Goal: Task Accomplishment & Management: Use online tool/utility

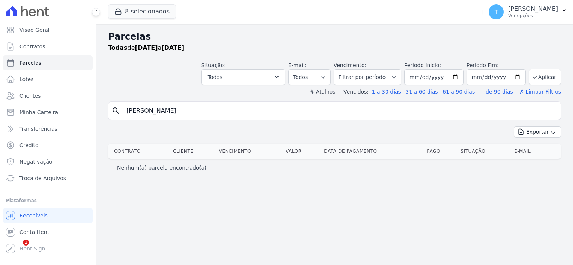
select select
click at [56, 181] on span "Troca de Arquivos" at bounding box center [42, 178] width 46 height 7
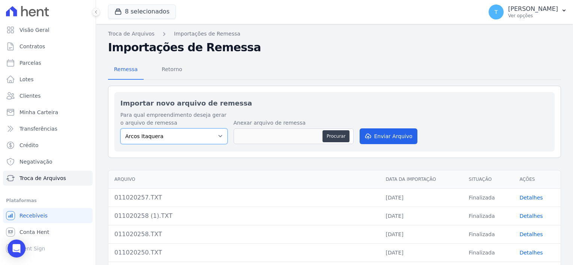
click at [191, 136] on select "Arcos Itaquera ALTOS DE SANTANA Inspire BOSQUE CLUB ARTE VILA MATILDE VISTA 553…" at bounding box center [173, 137] width 107 height 16
select select "f2036c47-f869-4cf7-aa49-d68e524f2024"
click at [120, 129] on select "Arcos Itaquera ALTOS DE SANTANA Inspire BOSQUE CLUB ARTE VILA MATILDE VISTA 553…" at bounding box center [173, 137] width 107 height 16
click at [340, 133] on button "Procurar" at bounding box center [335, 136] width 27 height 12
type input "021020250.TXT"
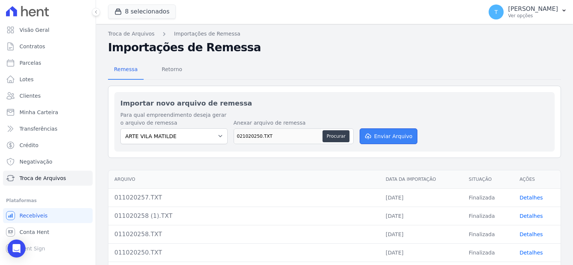
click at [373, 136] on button "Enviar Arquivo" at bounding box center [389, 137] width 58 height 16
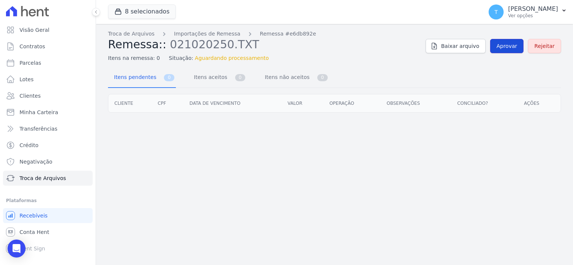
click at [507, 44] on span "Aprovar" at bounding box center [506, 45] width 21 height 7
click at [512, 48] on span "Aprovar" at bounding box center [506, 45] width 21 height 7
click at [508, 43] on span "Aprovar" at bounding box center [506, 45] width 21 height 7
click at [507, 43] on span "Aprovar" at bounding box center [506, 45] width 21 height 7
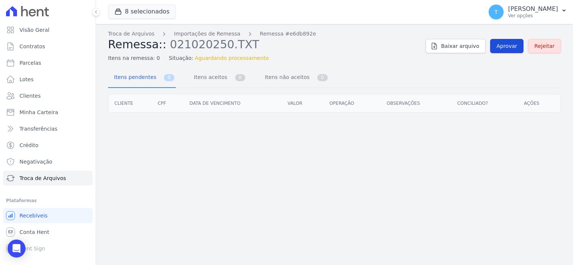
click at [510, 40] on link "Aprovar" at bounding box center [506, 46] width 33 height 14
click at [511, 47] on span "Aprovar" at bounding box center [506, 45] width 21 height 7
click at [132, 12] on button "8 selecionados" at bounding box center [142, 11] width 68 height 14
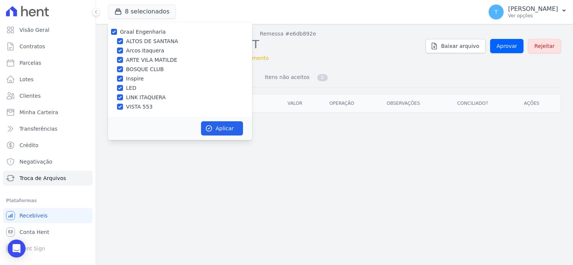
click at [153, 223] on div "Troca de Arquivos Importações de Remessa Remessa #e6db892e Remessa:: 021020250.…" at bounding box center [334, 144] width 477 height 241
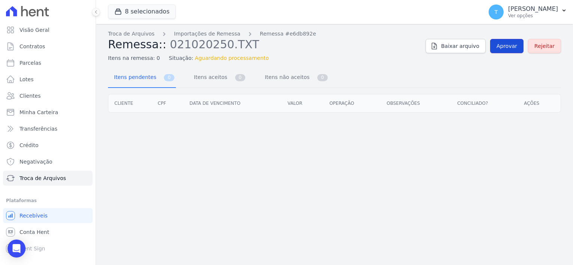
click at [505, 46] on span "Aprovar" at bounding box center [506, 45] width 21 height 7
click at [43, 180] on span "Troca de Arquivos" at bounding box center [42, 178] width 46 height 7
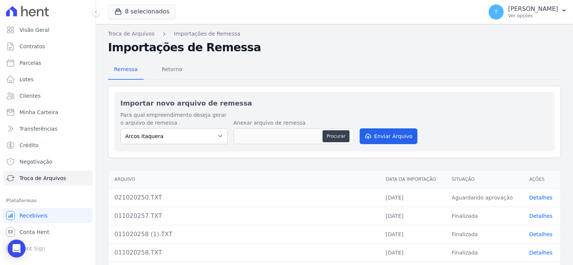
click at [537, 199] on link "Detalhes" at bounding box center [540, 198] width 23 height 6
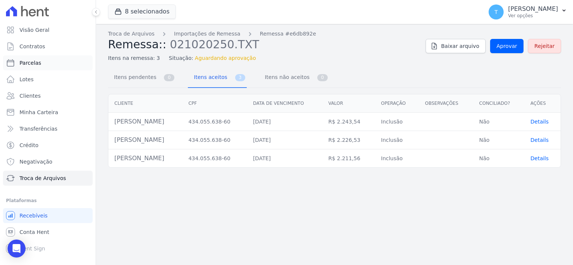
click at [37, 61] on span "Parcelas" at bounding box center [30, 62] width 22 height 7
select select
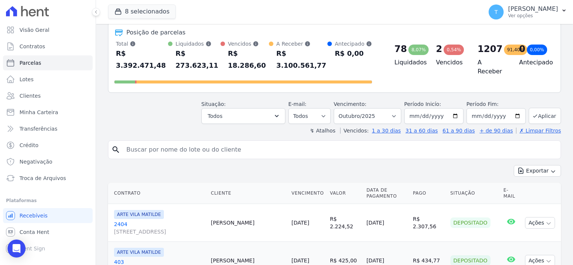
scroll to position [37, 0]
click at [228, 142] on input "search" at bounding box center [340, 149] width 436 height 15
paste input "[PERSON_NAME]"
type input "[PERSON_NAME]"
select select
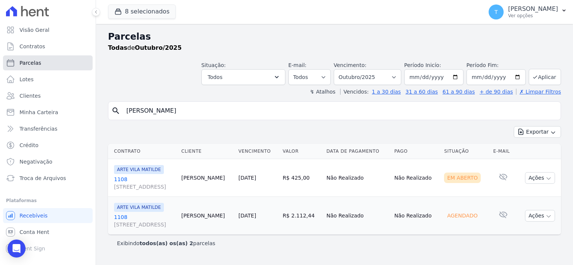
click at [37, 63] on span "Parcelas" at bounding box center [30, 62] width 22 height 7
select select
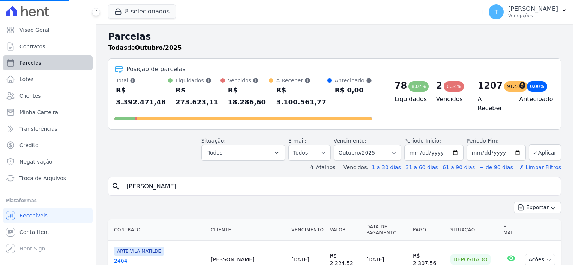
select select
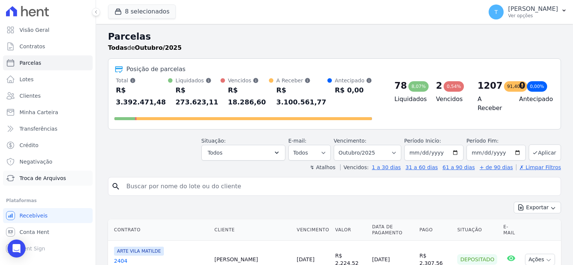
click at [34, 176] on span "Troca de Arquivos" at bounding box center [42, 178] width 46 height 7
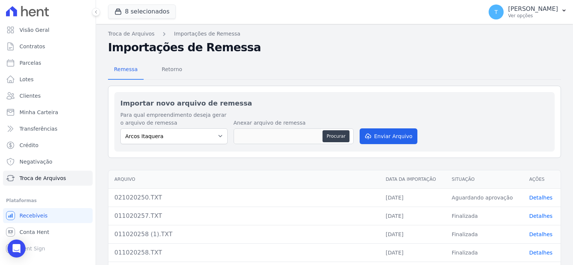
click at [532, 199] on link "Detalhes" at bounding box center [540, 198] width 23 height 6
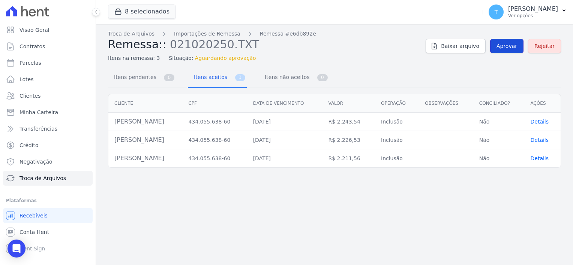
click at [508, 46] on span "Aprovar" at bounding box center [506, 45] width 21 height 7
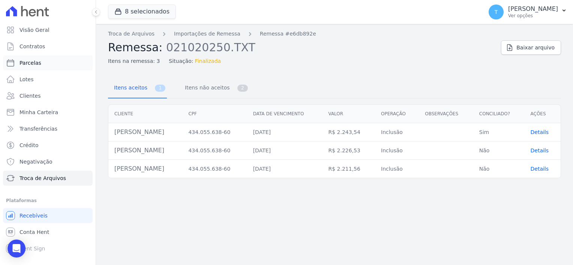
click at [36, 63] on span "Parcelas" at bounding box center [30, 62] width 22 height 7
select select
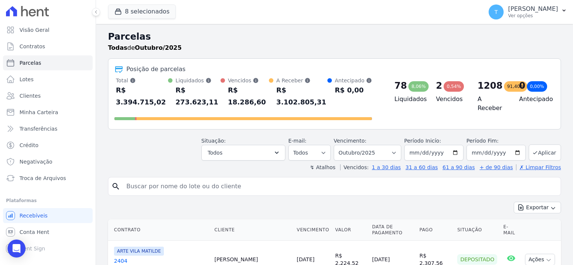
click at [149, 179] on input "search" at bounding box center [340, 186] width 436 height 15
paste input "[PERSON_NAME]"
type input "[PERSON_NAME]"
select select
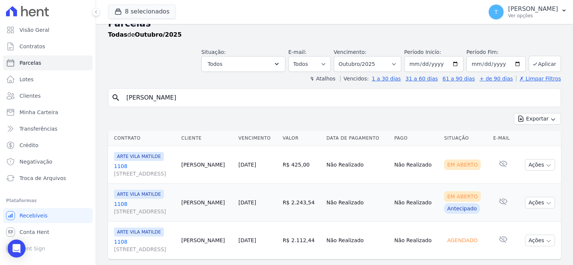
scroll to position [30, 0]
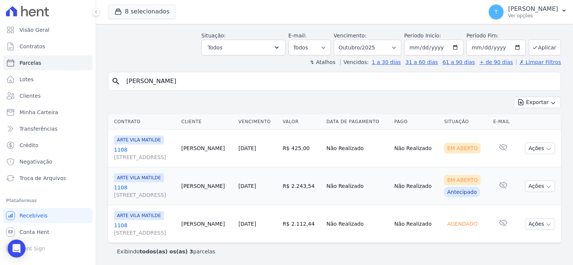
click at [124, 192] on span "[STREET_ADDRESS]" at bounding box center [144, 195] width 61 height 7
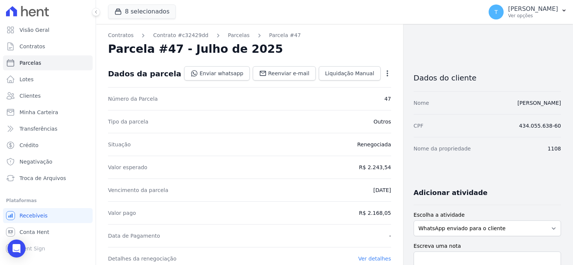
select select
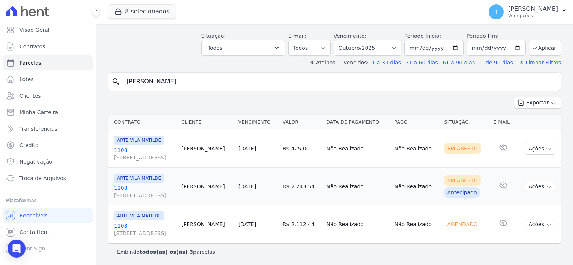
scroll to position [30, 0]
click at [259, 81] on input "[PERSON_NAME]" at bounding box center [340, 81] width 436 height 15
select select
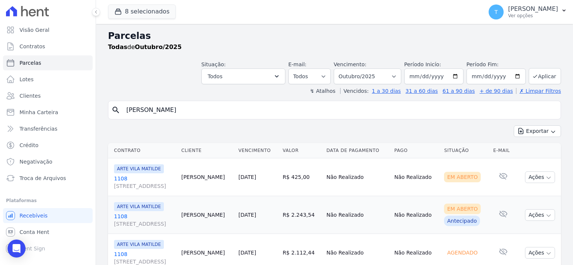
scroll to position [0, 0]
click at [44, 177] on span "Troca de Arquivos" at bounding box center [42, 178] width 46 height 7
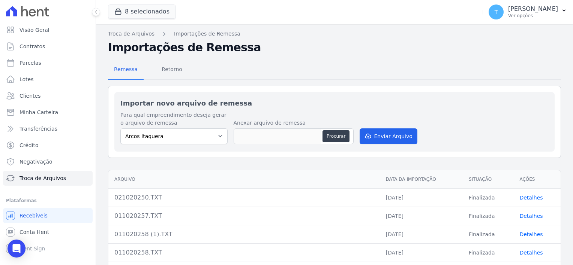
click at [522, 201] on td "Detalhes" at bounding box center [536, 198] width 47 height 18
click at [521, 198] on link "Detalhes" at bounding box center [530, 198] width 23 height 6
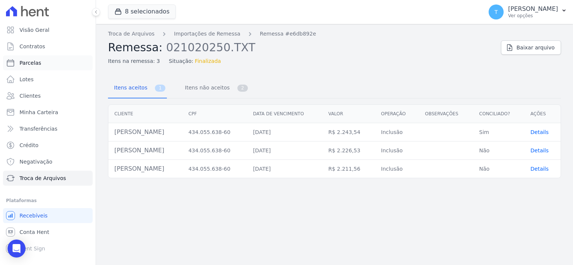
click at [42, 64] on link "Parcelas" at bounding box center [48, 62] width 90 height 15
select select
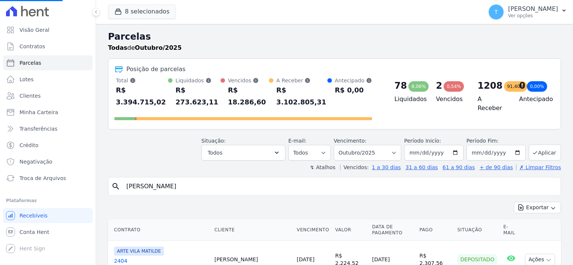
click at [232, 179] on input "[PERSON_NAME]" at bounding box center [340, 186] width 436 height 15
select select
click at [199, 179] on input "search" at bounding box center [340, 186] width 436 height 15
paste input "[PERSON_NAME]"
type input "[PERSON_NAME]"
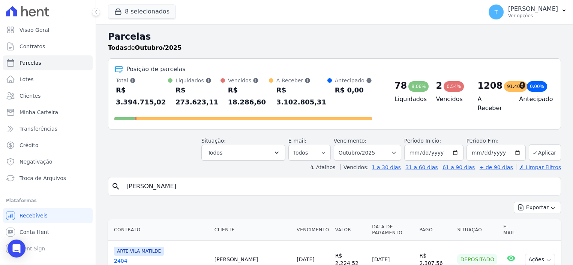
select select
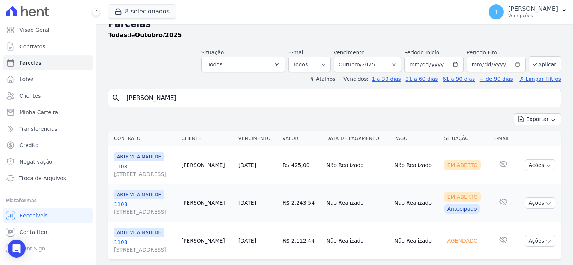
scroll to position [30, 0]
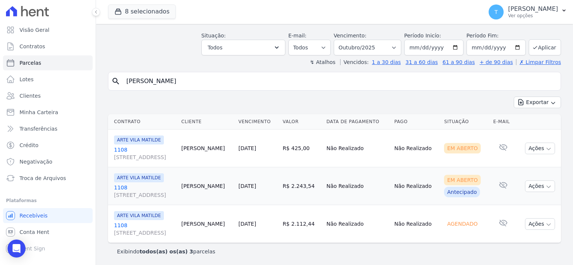
click at [115, 226] on link "1108 [STREET_ADDRESS]" at bounding box center [144, 229] width 61 height 15
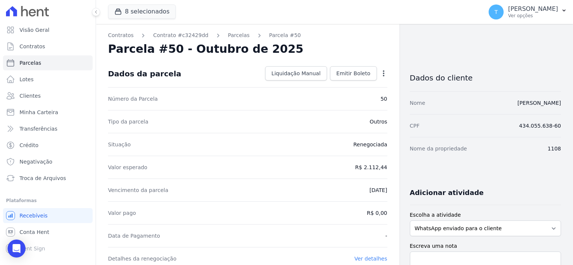
select select
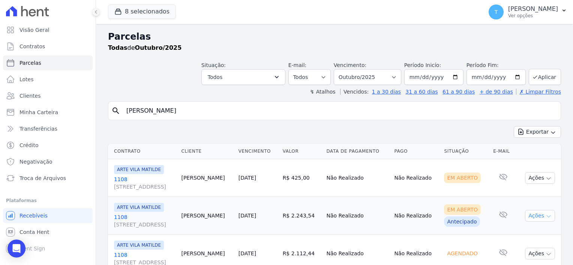
click at [546, 214] on button "Ações" at bounding box center [540, 216] width 30 height 12
click at [524, 232] on link "Ver boleto" at bounding box center [537, 233] width 72 height 14
click at [295, 106] on input "[PERSON_NAME]" at bounding box center [340, 110] width 436 height 15
select select
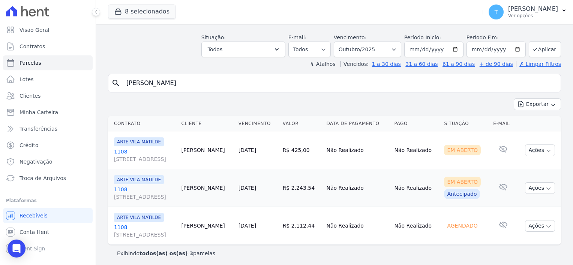
scroll to position [30, 0]
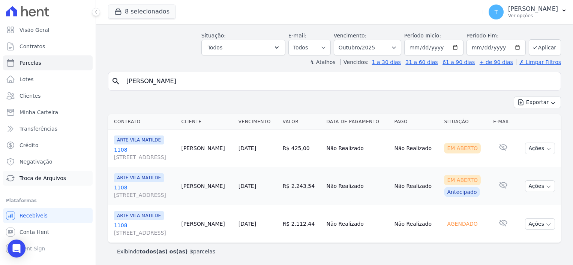
click at [59, 183] on link "Troca de Arquivos" at bounding box center [48, 178] width 90 height 15
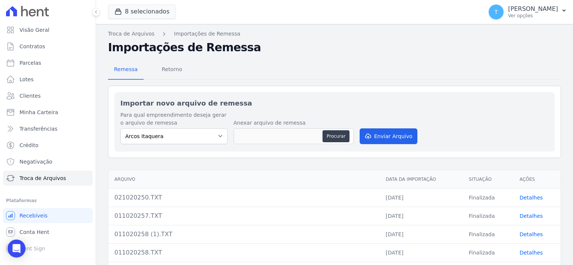
click at [529, 196] on link "Detalhes" at bounding box center [530, 198] width 23 height 6
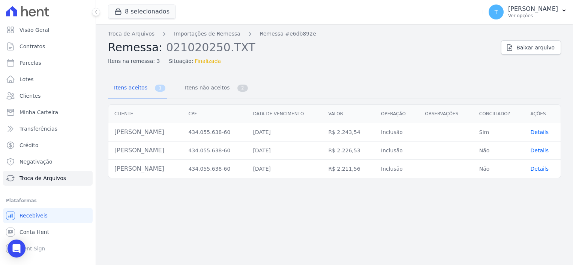
click at [539, 151] on span "Details" at bounding box center [540, 151] width 18 height 6
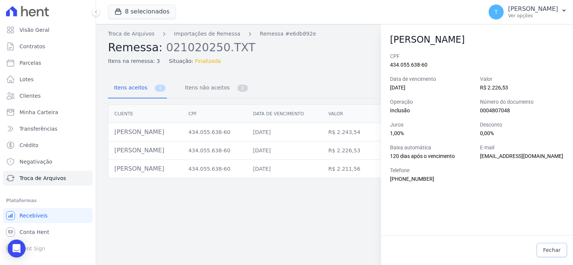
click at [555, 249] on span "Fechar" at bounding box center [552, 250] width 18 height 7
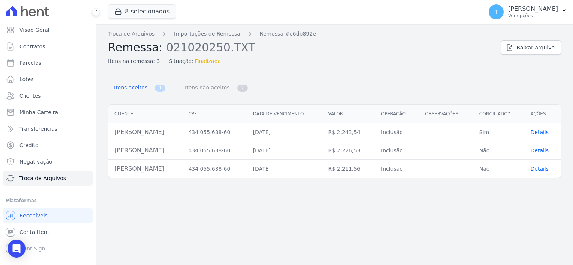
click at [198, 87] on span "Itens não aceitos" at bounding box center [205, 87] width 51 height 15
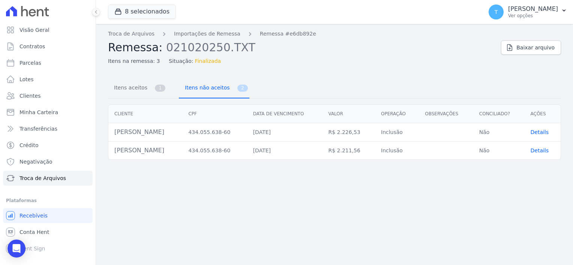
click at [198, 87] on span "Itens não aceitos" at bounding box center [205, 87] width 51 height 15
click at [546, 130] on span "Details" at bounding box center [540, 132] width 18 height 6
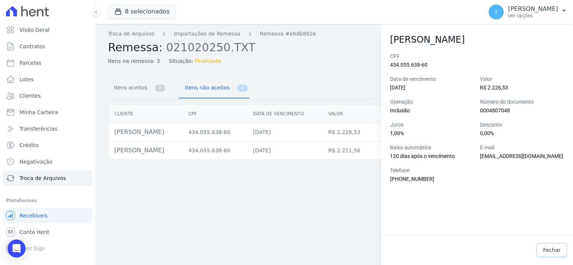
click at [552, 252] on span "Fechar" at bounding box center [552, 250] width 18 height 7
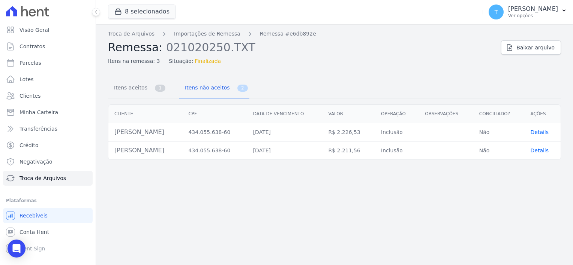
click at [427, 207] on div "Troca de Arquivos Importações de Remessa Remessa #e6db892e Remessa: 021020250.T…" at bounding box center [334, 144] width 477 height 241
click at [16, 244] on div "Open Intercom Messenger" at bounding box center [17, 249] width 20 height 20
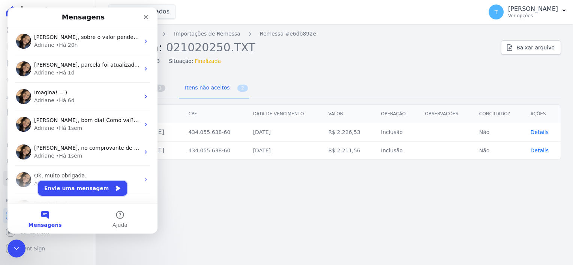
click at [81, 187] on button "Envie uma mensagem" at bounding box center [82, 188] width 89 height 15
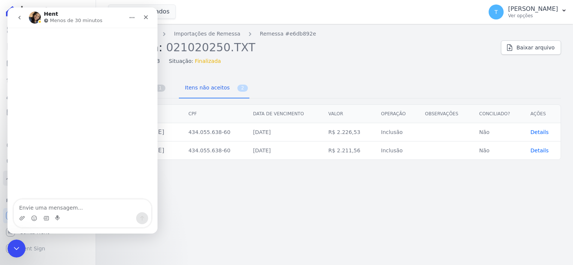
click at [72, 204] on textarea "Envie uma mensagem..." at bounding box center [82, 206] width 137 height 13
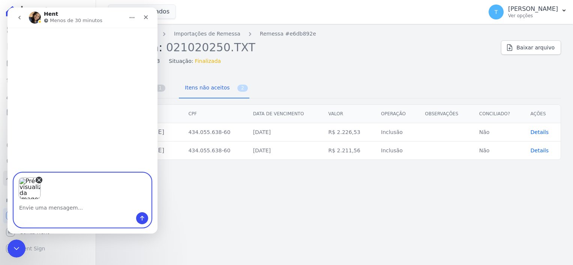
click at [40, 180] on icon "Remover imagem 1" at bounding box center [39, 180] width 6 height 6
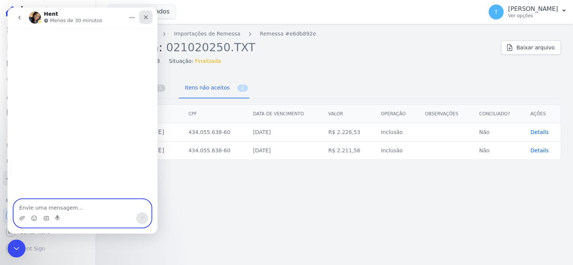
click at [146, 17] on icon "Fechar" at bounding box center [146, 17] width 4 height 4
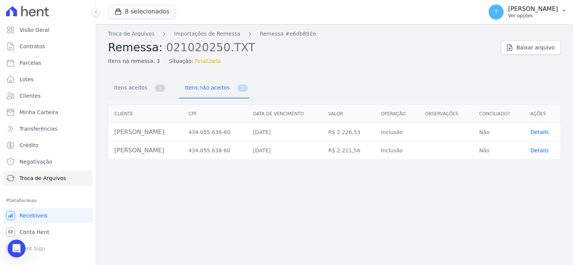
click at [560, 10] on button "T Thayna Andrade de Freitas Ver opções" at bounding box center [528, 11] width 90 height 21
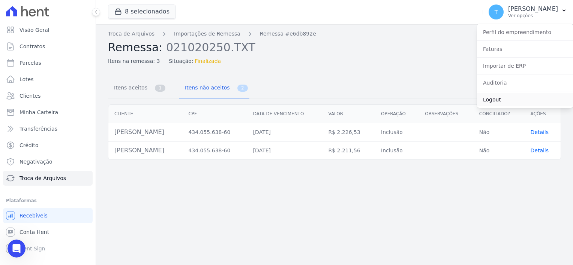
click at [519, 97] on link "Logout" at bounding box center [525, 99] width 96 height 13
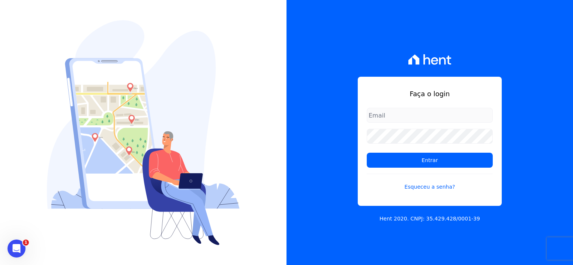
click at [408, 121] on input "email" at bounding box center [430, 115] width 126 height 15
type input "[EMAIL_ADDRESS][DOMAIN_NAME]"
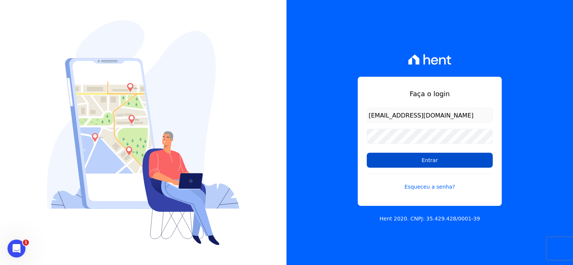
click at [424, 162] on input "Entrar" at bounding box center [430, 160] width 126 height 15
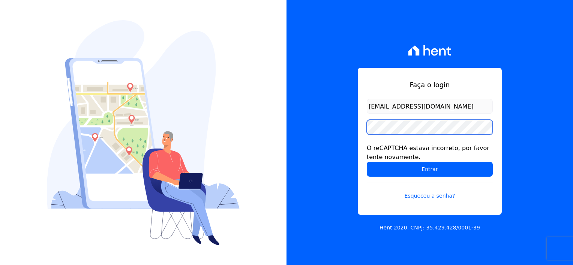
click at [367, 162] on input "Entrar" at bounding box center [430, 169] width 126 height 15
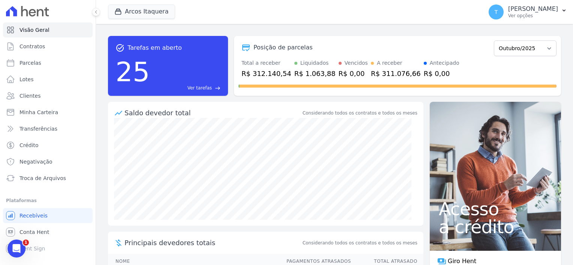
click at [124, 21] on div "Arcos Itaquera Graal Engenharia ALTOS DE SANTANA Arcos Itaquera ARTE VILA MATIL…" at bounding box center [294, 12] width 372 height 25
click at [124, 14] on div "button" at bounding box center [119, 11] width 10 height 7
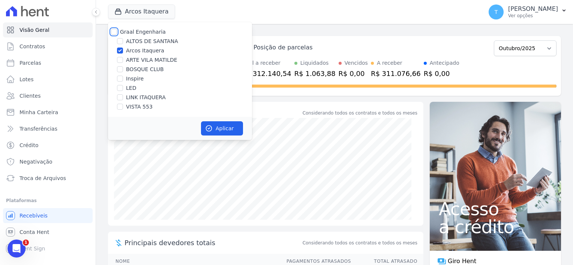
click at [117, 31] on input "Graal Engenharia" at bounding box center [114, 32] width 6 height 6
checkbox input "true"
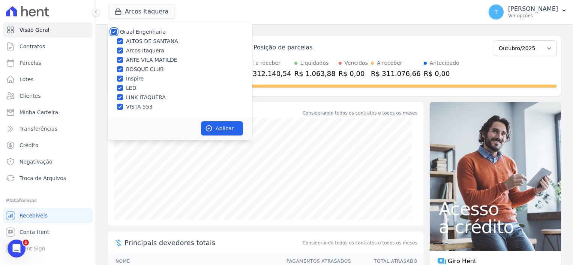
checkbox input "true"
click at [220, 128] on button "Aplicar" at bounding box center [222, 128] width 42 height 14
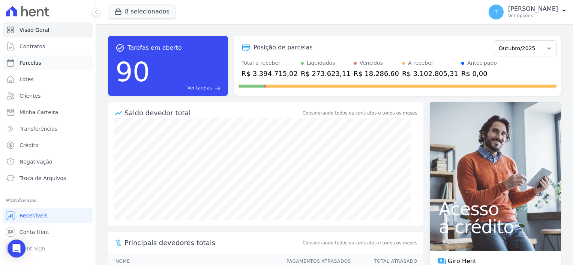
click at [29, 63] on span "Parcelas" at bounding box center [30, 62] width 22 height 7
select select
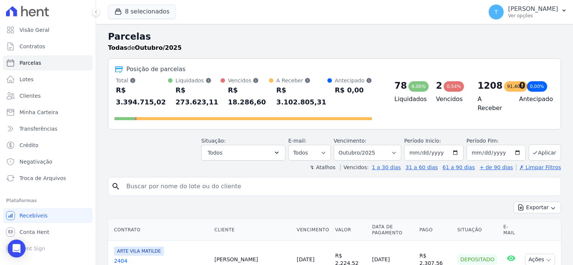
click at [145, 179] on input "search" at bounding box center [340, 186] width 436 height 15
click at [142, 179] on input "search" at bounding box center [340, 186] width 436 height 15
paste input "[PERSON_NAME]"
type input "[PERSON_NAME]"
select select
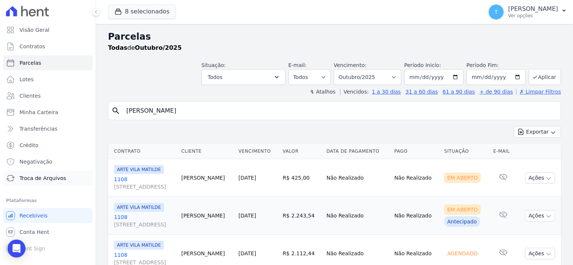
click at [46, 178] on span "Troca de Arquivos" at bounding box center [42, 178] width 46 height 7
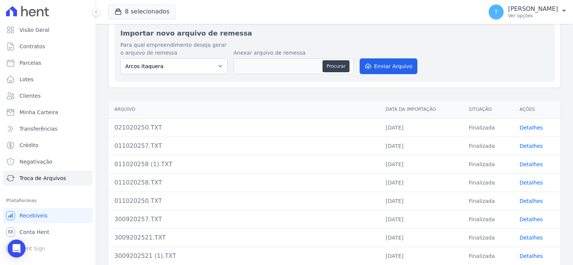
scroll to position [75, 0]
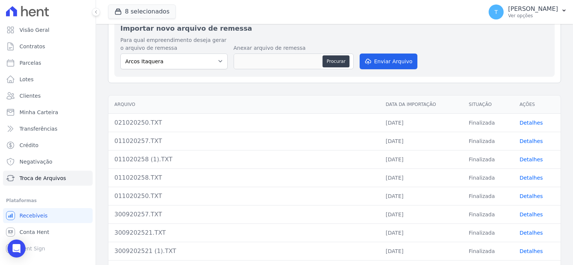
click at [531, 123] on link "Detalhes" at bounding box center [530, 123] width 23 height 6
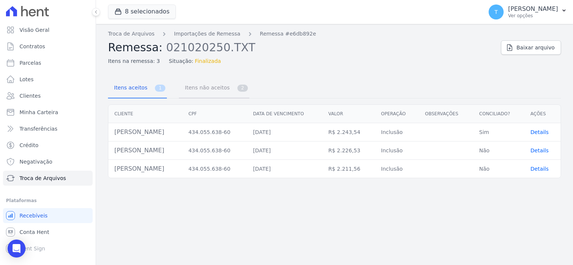
click at [199, 88] on span "Itens não aceitos" at bounding box center [205, 87] width 51 height 15
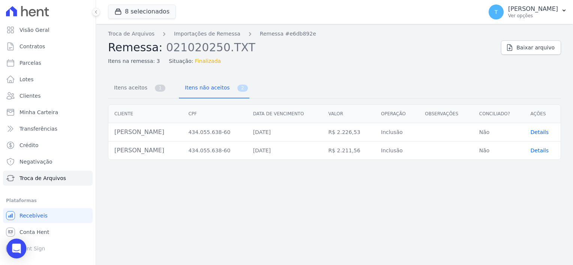
click at [18, 246] on icon "Open Intercom Messenger" at bounding box center [16, 249] width 9 height 10
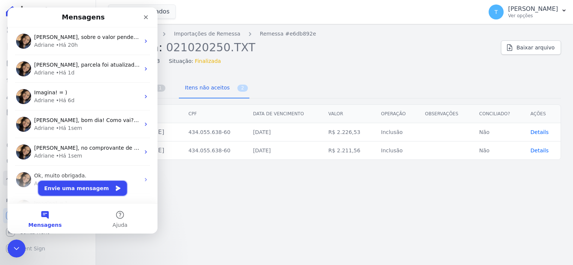
click at [86, 189] on button "Envie uma mensagem" at bounding box center [82, 188] width 89 height 15
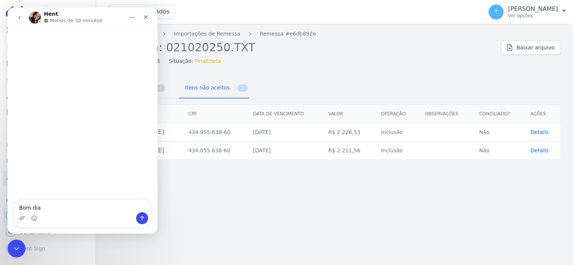
type textarea "Bom dia!"
type textarea "[PERSON_NAME]"
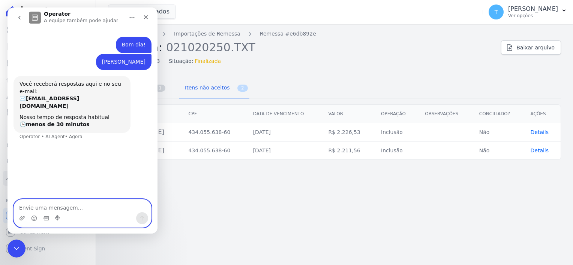
click at [71, 205] on textarea "Envie uma mensagem..." at bounding box center [82, 206] width 137 height 13
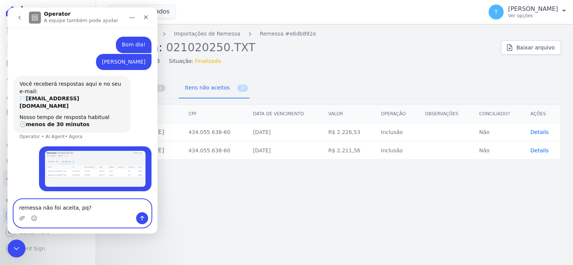
click at [58, 208] on textarea "remessa não foi aceita, pq?" at bounding box center [82, 206] width 137 height 13
click at [70, 208] on textarea "remessa não foi aceita, pq?" at bounding box center [82, 206] width 137 height 13
type textarea "remessa não foi aceita, pq?"
click at [137, 220] on button "Enviar uma mensagem" at bounding box center [142, 219] width 12 height 12
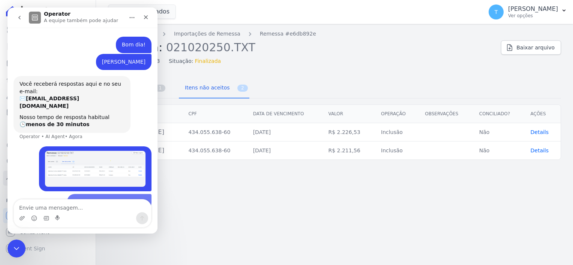
scroll to position [9, 0]
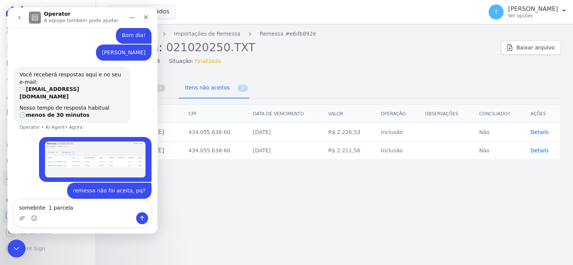
click at [33, 209] on textarea "somebnte 1 parcela" at bounding box center [82, 206] width 137 height 13
click at [73, 207] on textarea "somente 1 parcela" at bounding box center [82, 206] width 137 height 13
type textarea "somente 1 parcela deu certo"
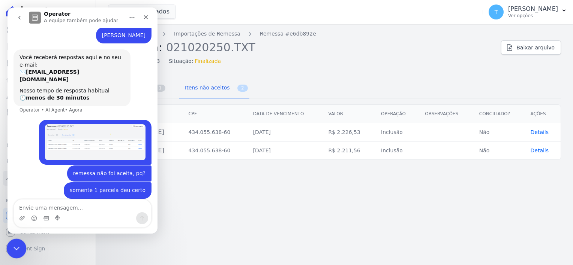
click at [15, 246] on icon "Encerramento do Messenger da Intercom" at bounding box center [15, 247] width 9 height 9
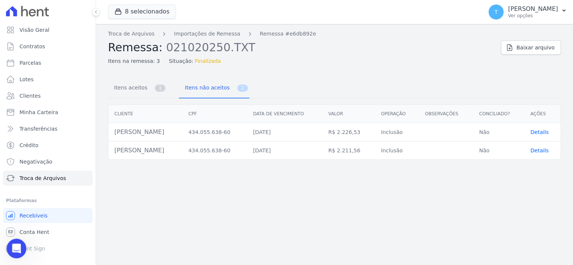
scroll to position [26, 0]
click at [42, 64] on link "Parcelas" at bounding box center [48, 62] width 90 height 15
select select
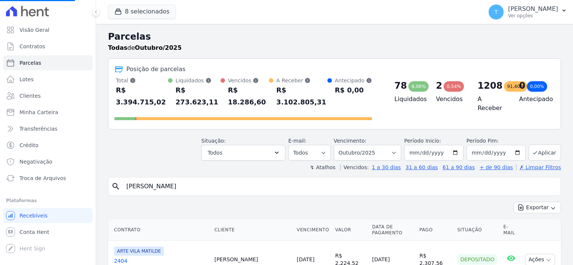
select select
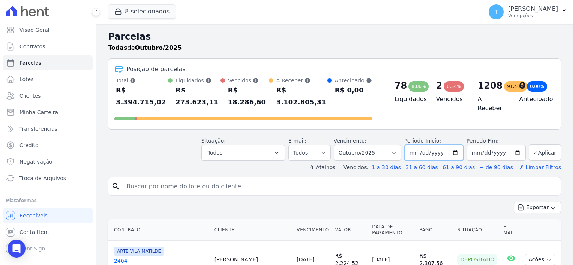
click at [456, 145] on input "[DATE]" at bounding box center [433, 153] width 59 height 16
type input "[DATE]"
click at [519, 145] on input "[DATE]" at bounding box center [495, 153] width 59 height 16
click at [514, 145] on input "[DATE]" at bounding box center [495, 153] width 59 height 16
type input "[DATE]"
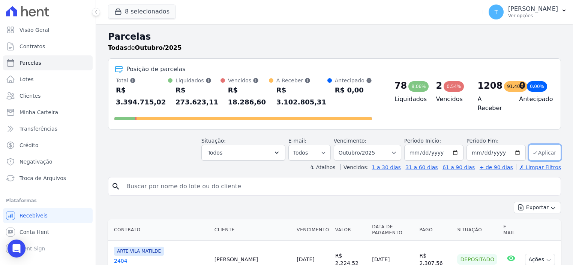
click at [543, 145] on button "Aplicar" at bounding box center [545, 153] width 32 height 16
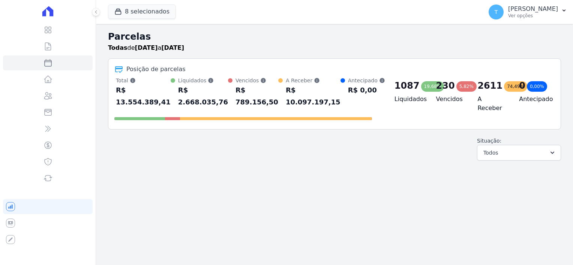
select select
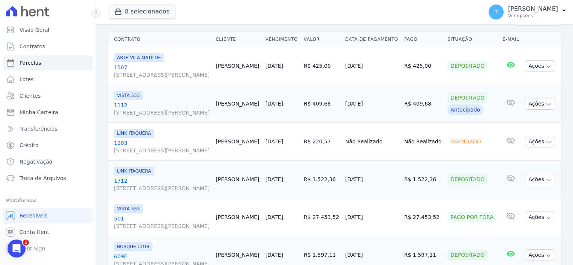
scroll to position [187, 0]
click at [149, 79] on span "[STREET_ADDRESS]" at bounding box center [162, 75] width 96 height 7
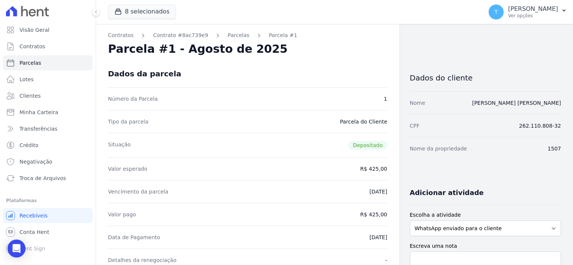
select select
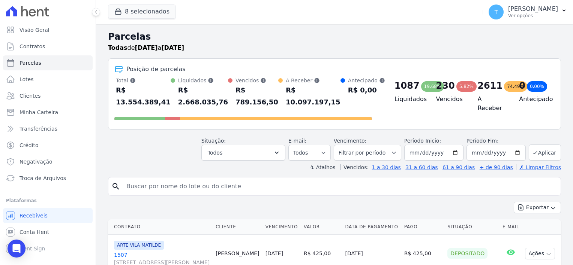
click at [220, 186] on input "search" at bounding box center [340, 186] width 436 height 15
select select
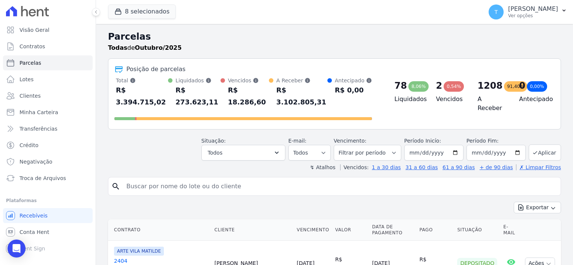
click at [146, 179] on input "search" at bounding box center [340, 186] width 436 height 15
paste input "[PERSON_NAME]"
type input "[PERSON_NAME]"
select select
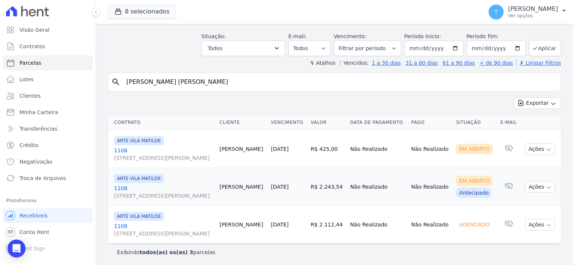
scroll to position [30, 0]
click at [457, 45] on input "[DATE]" at bounding box center [433, 48] width 59 height 16
type input "[DATE]"
click at [510, 48] on input "[DATE]" at bounding box center [495, 48] width 59 height 16
type input "[DATE]"
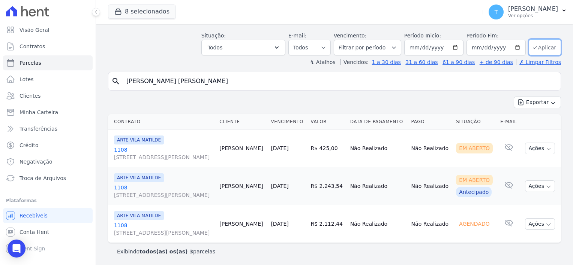
click at [539, 48] on button "Aplicar" at bounding box center [545, 47] width 32 height 16
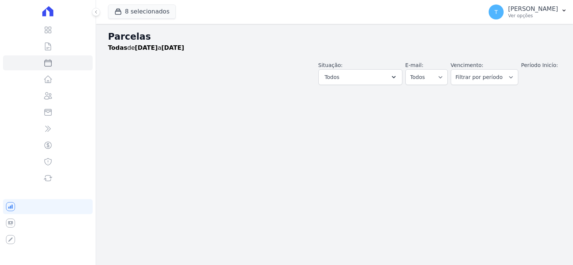
select select
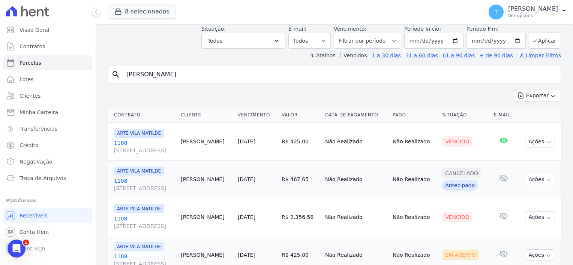
scroll to position [37, 0]
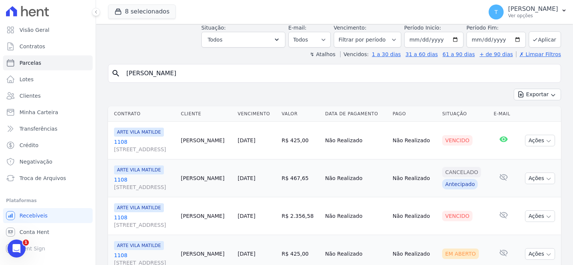
click at [175, 148] on span "[STREET_ADDRESS]" at bounding box center [144, 149] width 61 height 7
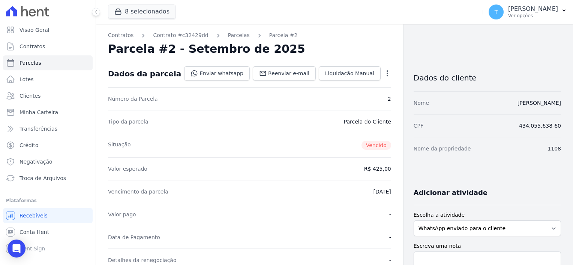
select select
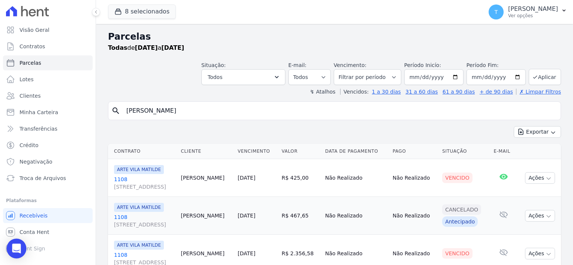
click at [13, 249] on icon "Open Intercom Messenger" at bounding box center [17, 249] width 10 height 10
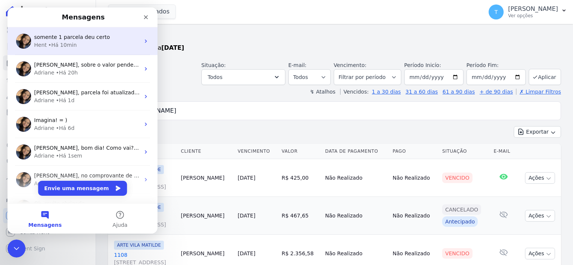
click at [75, 44] on div "Hent • Há 10min" at bounding box center [87, 45] width 106 height 8
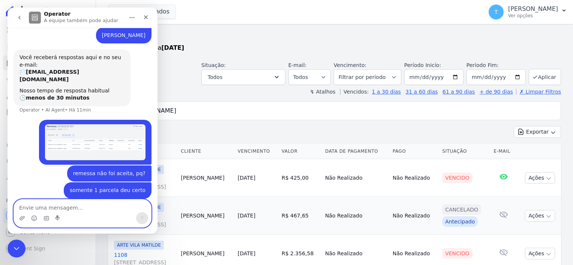
scroll to position [27, 0]
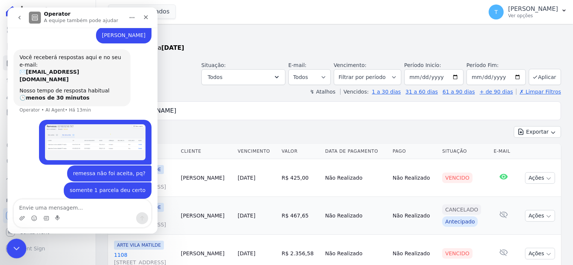
drag, startPoint x: 14, startPoint y: 247, endPoint x: 14, endPoint y: 243, distance: 3.8
click at [14, 246] on icon "Encerramento do Messenger da Intercom" at bounding box center [15, 247] width 9 height 9
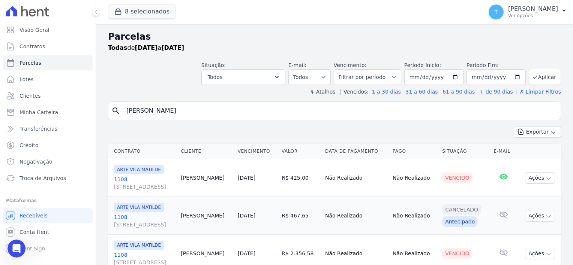
scroll to position [26, 0]
drag, startPoint x: 223, startPoint y: 108, endPoint x: 116, endPoint y: 109, distance: 107.3
click at [116, 109] on div "search [PERSON_NAME]" at bounding box center [334, 111] width 453 height 19
type input "MARINA JENIFER SANT"
select select
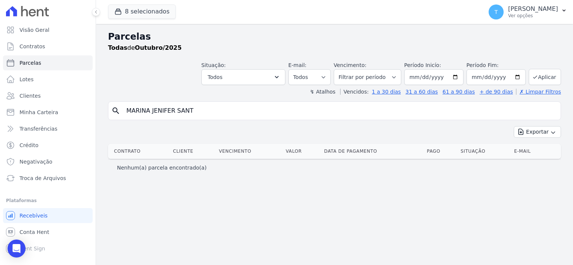
drag, startPoint x: 204, startPoint y: 114, endPoint x: 112, endPoint y: 106, distance: 92.2
click at [112, 106] on div "search MARINA JENIFER SANT" at bounding box center [334, 111] width 453 height 19
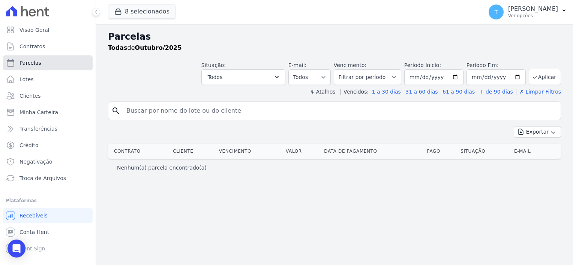
click at [42, 63] on link "Parcelas" at bounding box center [48, 62] width 90 height 15
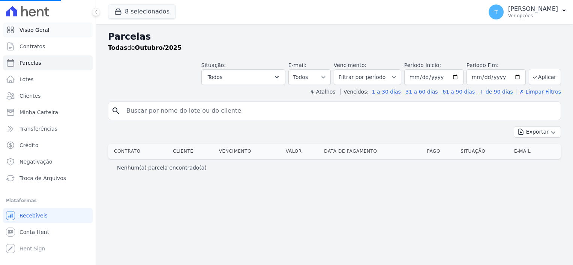
select select
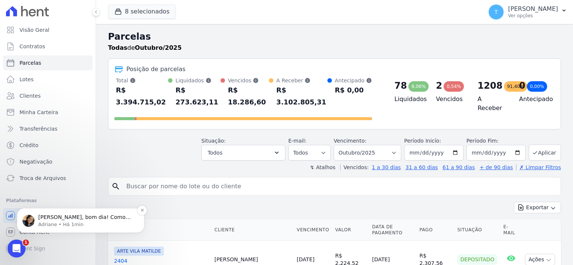
click at [51, 220] on span "[PERSON_NAME], bom dia! Como vai? [PERSON_NAME], irei verificar" at bounding box center [84, 220] width 93 height 13
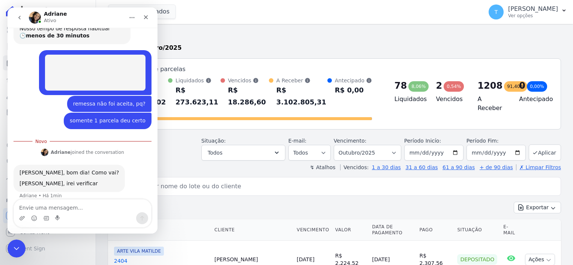
scroll to position [90, 0]
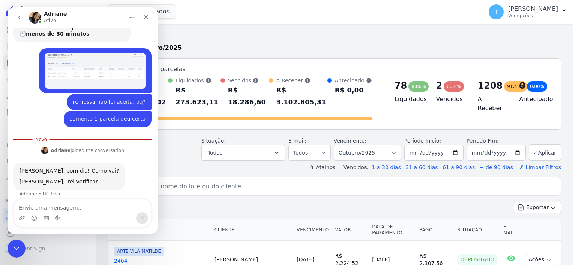
click at [67, 207] on textarea "Envie uma mensagem..." at bounding box center [82, 206] width 137 height 13
type textarea "ok, obrigada"
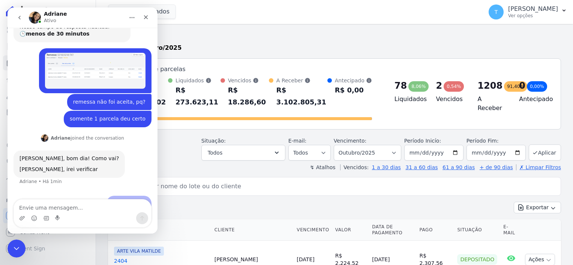
scroll to position [99, 0]
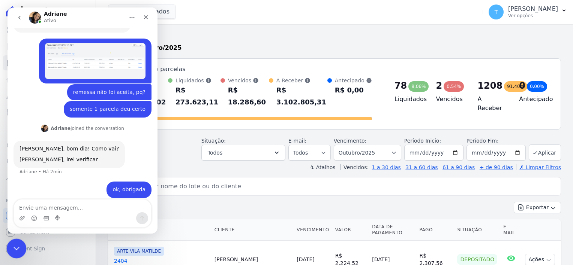
click at [11, 247] on icon "Encerramento do Messenger da Intercom" at bounding box center [15, 247] width 9 height 9
